Goal: Transaction & Acquisition: Purchase product/service

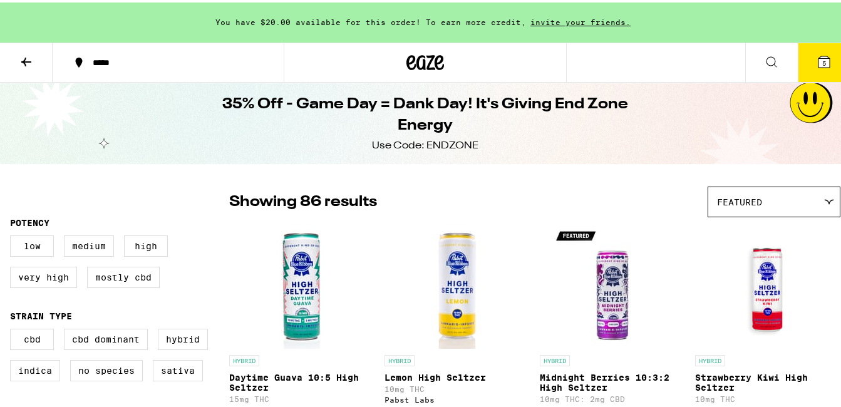
click at [816, 44] on button "5" at bounding box center [824, 60] width 53 height 39
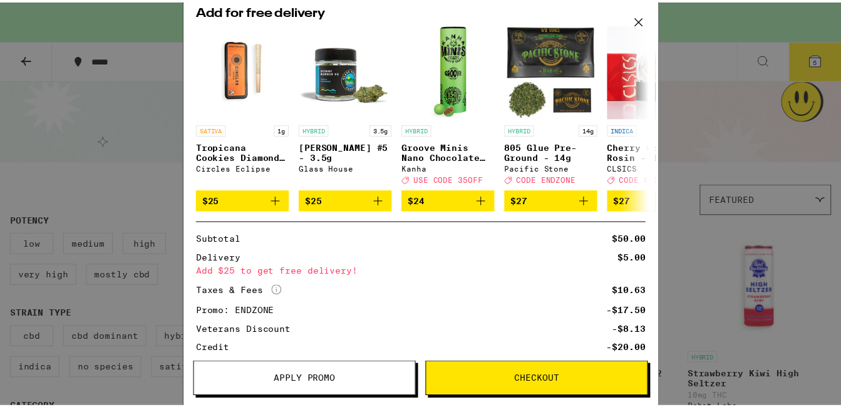
scroll to position [406, 0]
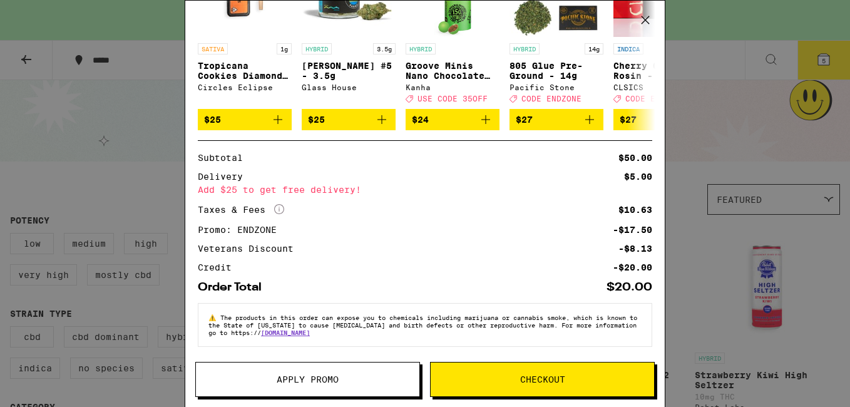
click at [537, 377] on span "Checkout" at bounding box center [542, 379] width 45 height 9
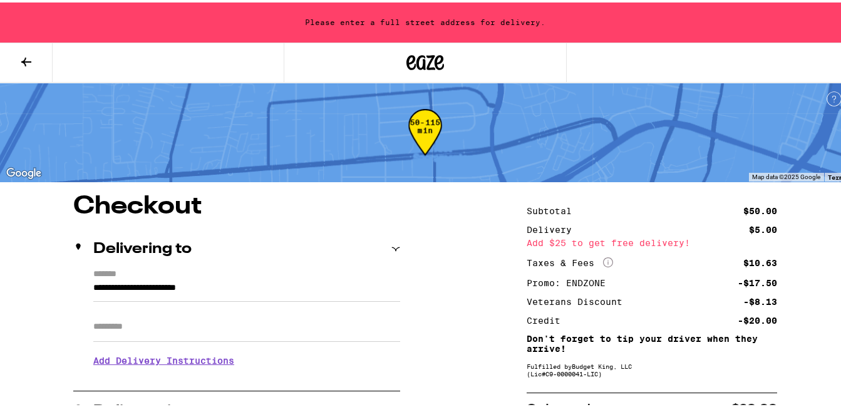
drag, startPoint x: 257, startPoint y: 281, endPoint x: -3, endPoint y: 242, distance: 262.2
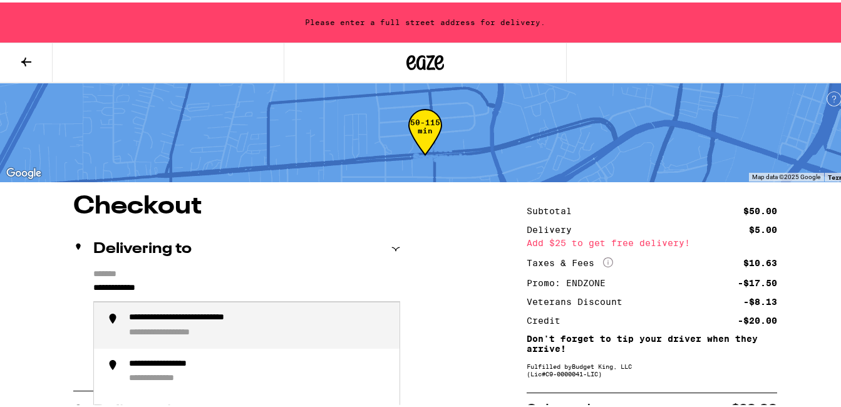
click at [237, 324] on div "**********" at bounding box center [259, 323] width 260 height 26
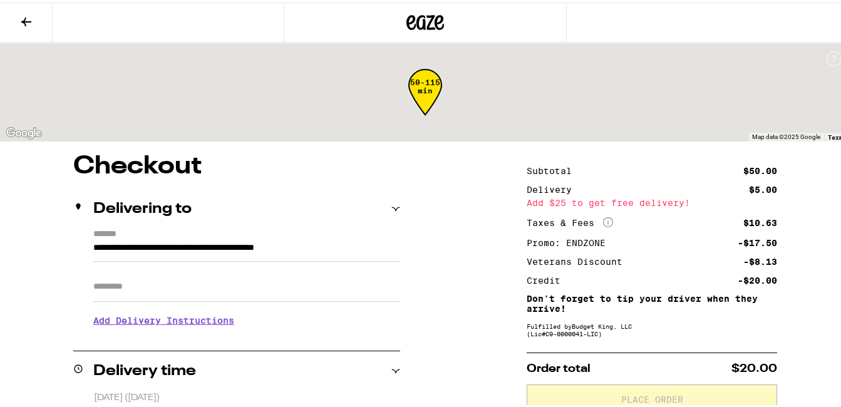
type input "**********"
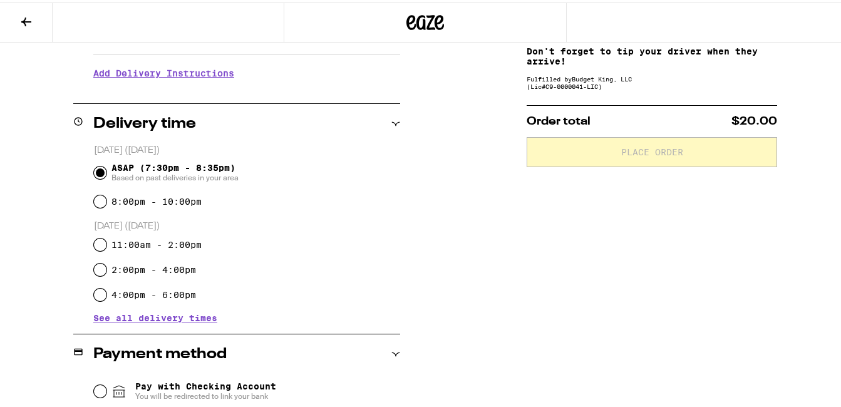
scroll to position [376, 0]
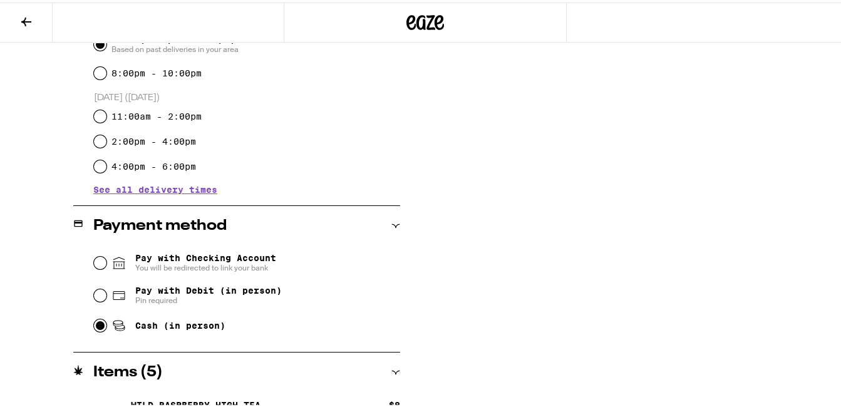
click at [96, 328] on input "Cash (in person)" at bounding box center [100, 323] width 13 height 13
radio input "true"
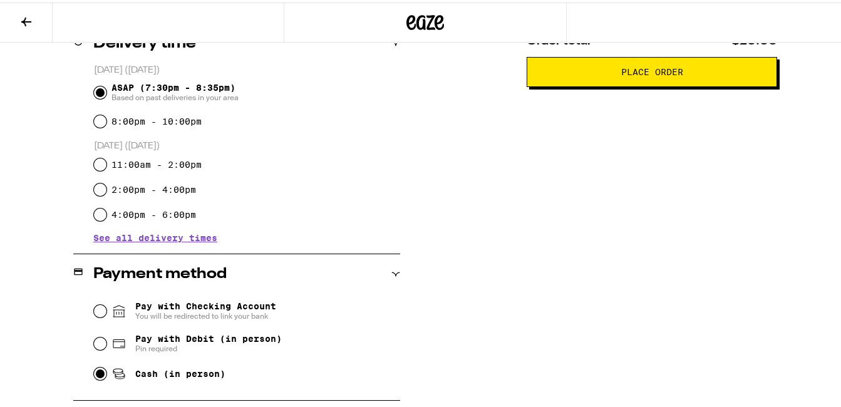
scroll to position [84, 0]
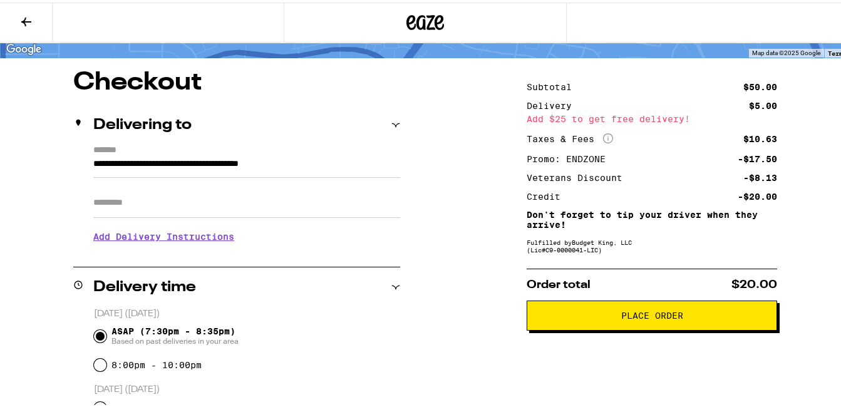
click at [677, 317] on span "Place Order" at bounding box center [651, 313] width 229 height 9
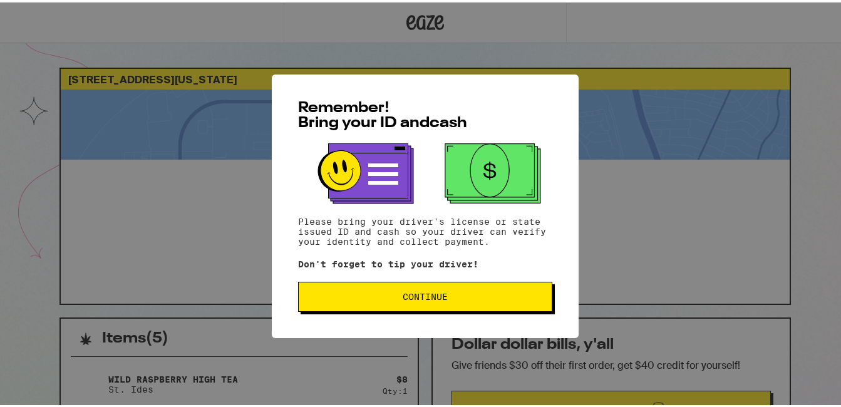
click at [451, 309] on button "Continue" at bounding box center [425, 294] width 254 height 30
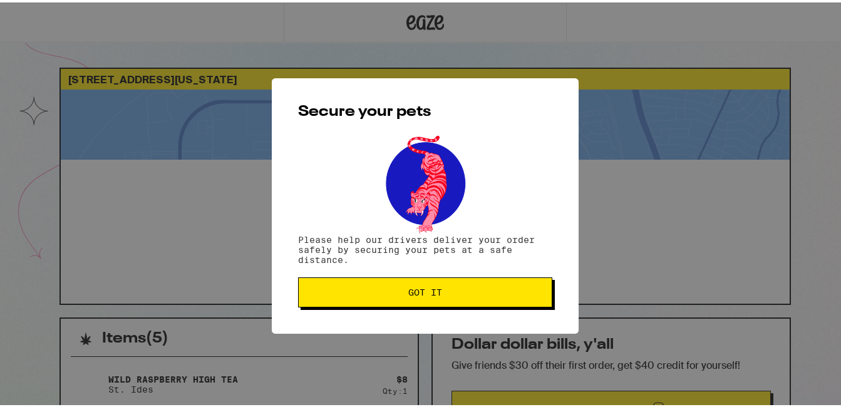
click at [486, 290] on span "Got it" at bounding box center [425, 290] width 233 height 9
